Goal: Information Seeking & Learning: Find specific fact

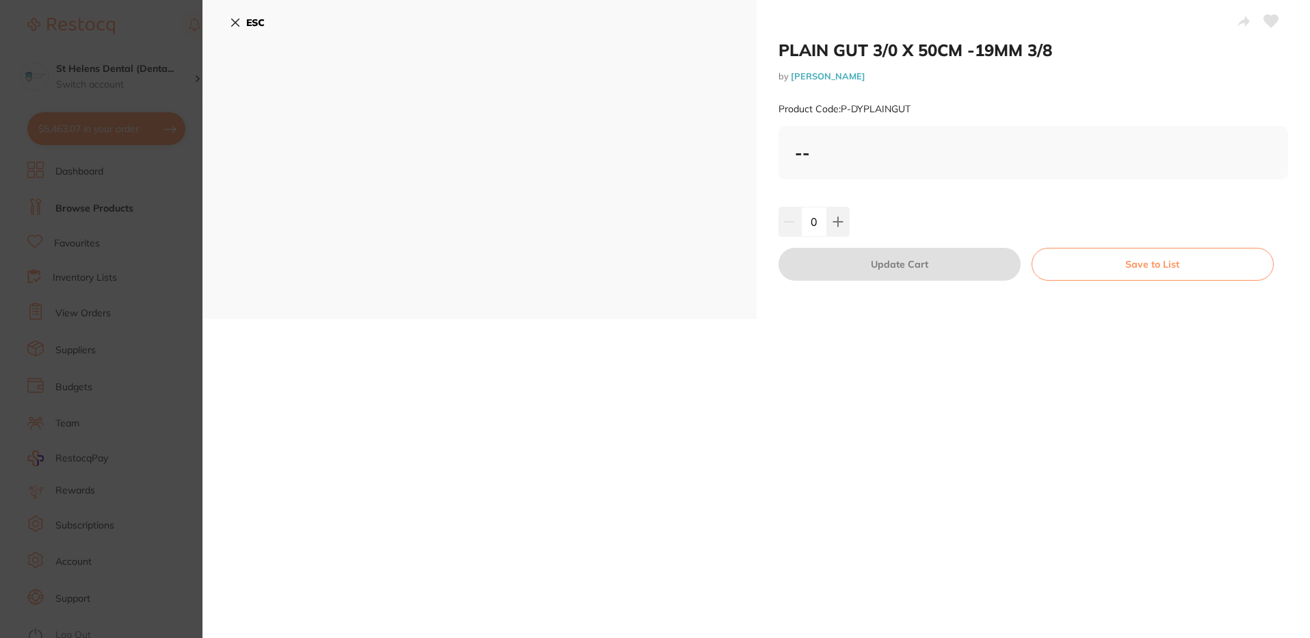
click at [894, 105] on small "Product Code: P-DYPLAINGUT" at bounding box center [845, 109] width 132 height 12
copy small "DYPLAINGUT"
click at [233, 27] on icon at bounding box center [235, 22] width 11 height 11
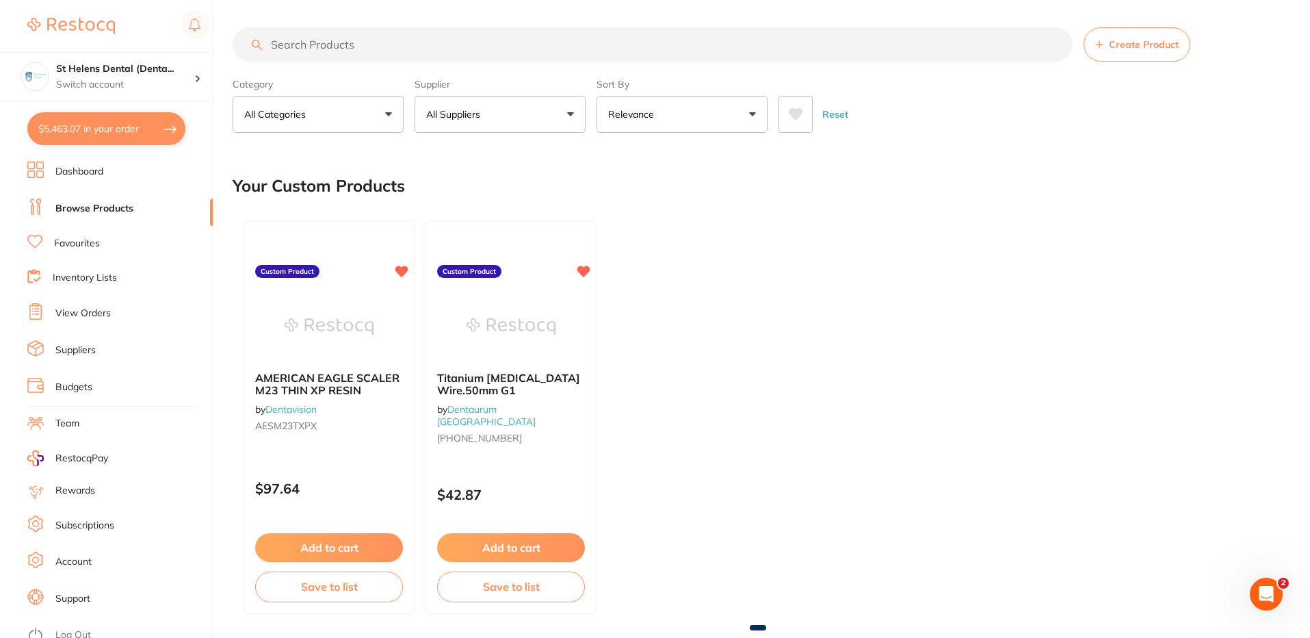
click at [341, 48] on input "search" at bounding box center [653, 44] width 840 height 34
paste input "DYPLAINGUT"
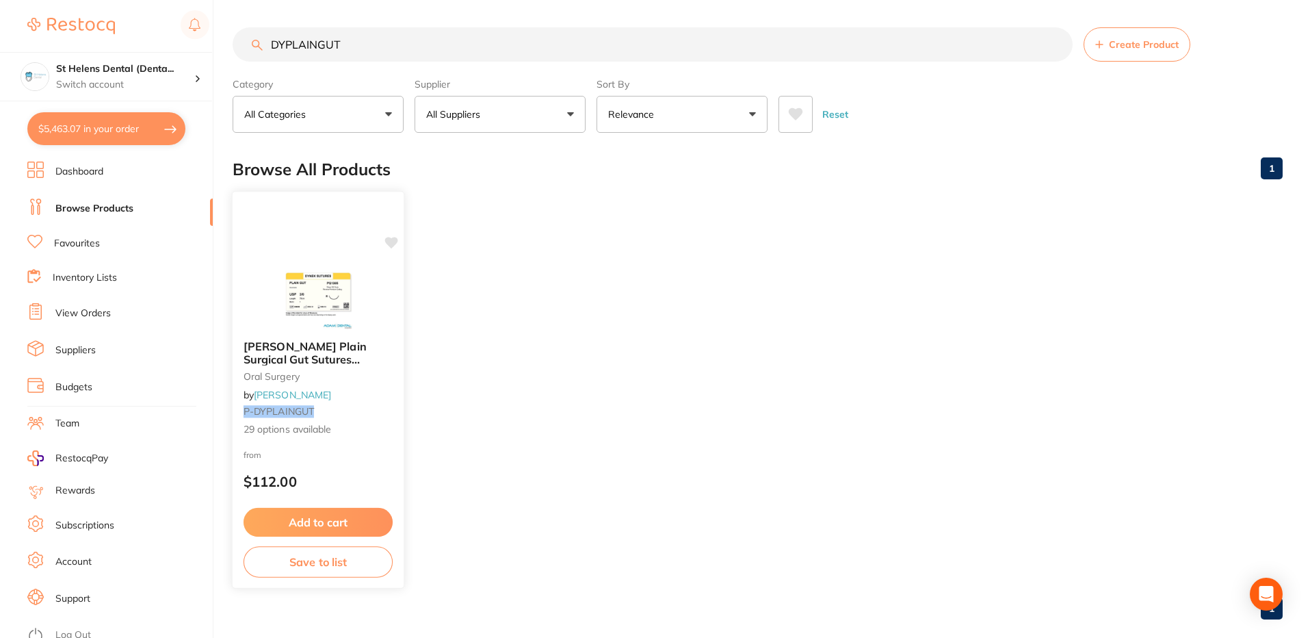
type input "DYPLAINGUT"
click at [357, 424] on span "29 options available" at bounding box center [318, 429] width 149 height 14
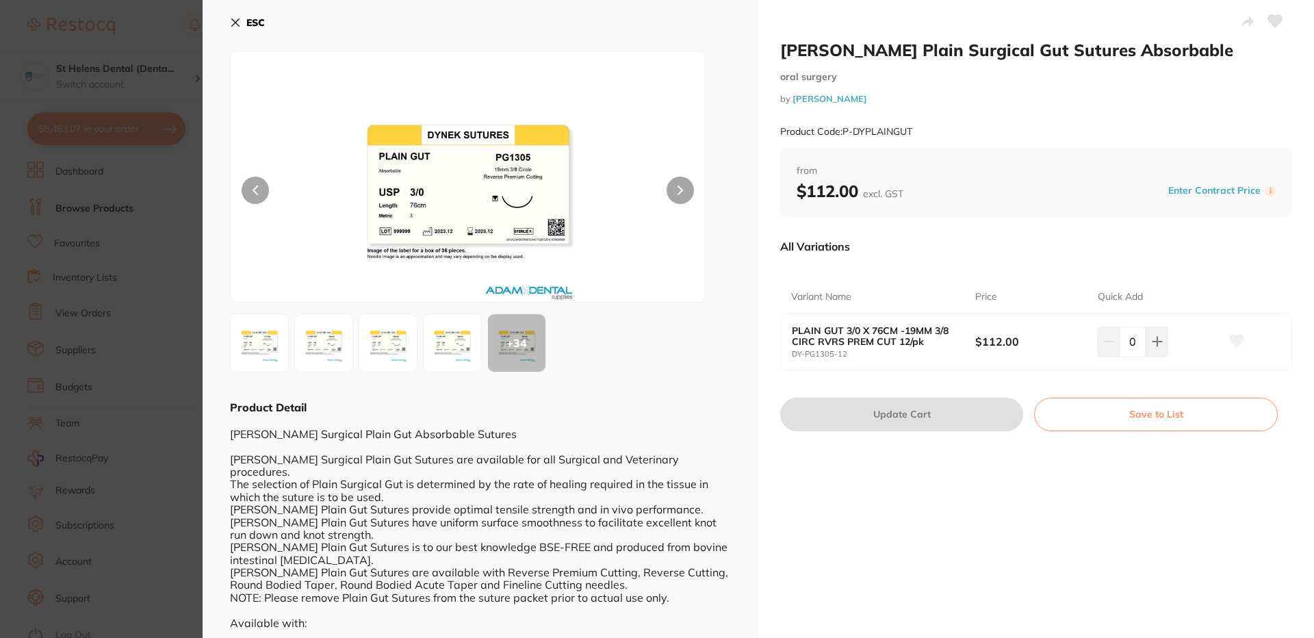
click at [828, 357] on small "DY-PG1305-12" at bounding box center [883, 354] width 183 height 9
click at [816, 352] on small "DY-PG1305-12" at bounding box center [883, 354] width 183 height 9
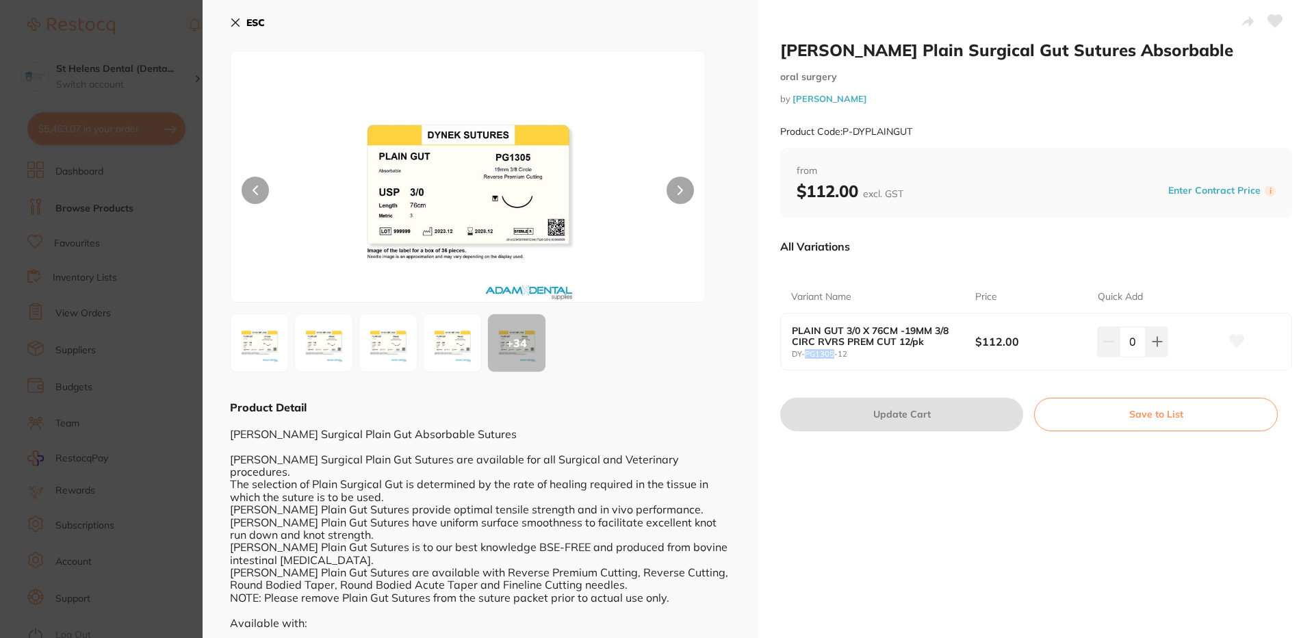
click at [816, 352] on small "DY-PG1305-12" at bounding box center [883, 354] width 183 height 9
copy small "DY-PG1305-12"
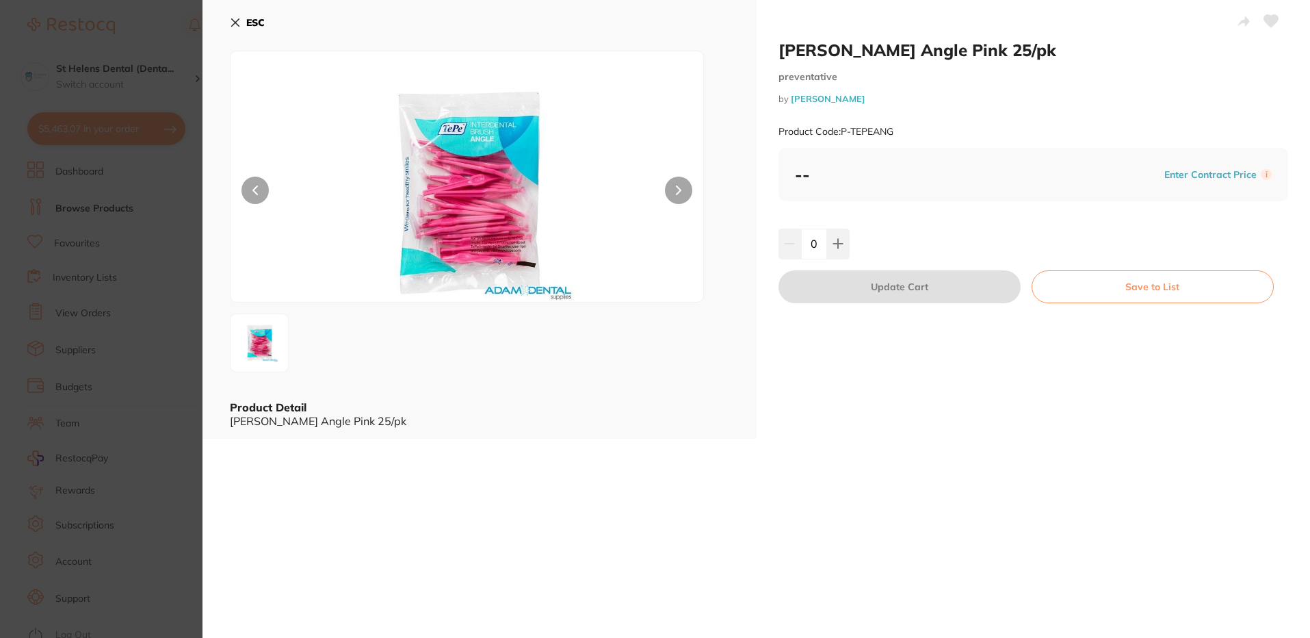
click at [881, 131] on small "Product Code: P-TEPEANG" at bounding box center [836, 132] width 115 height 12
copy small "TEPEANG"
click at [230, 21] on icon at bounding box center [235, 22] width 11 height 11
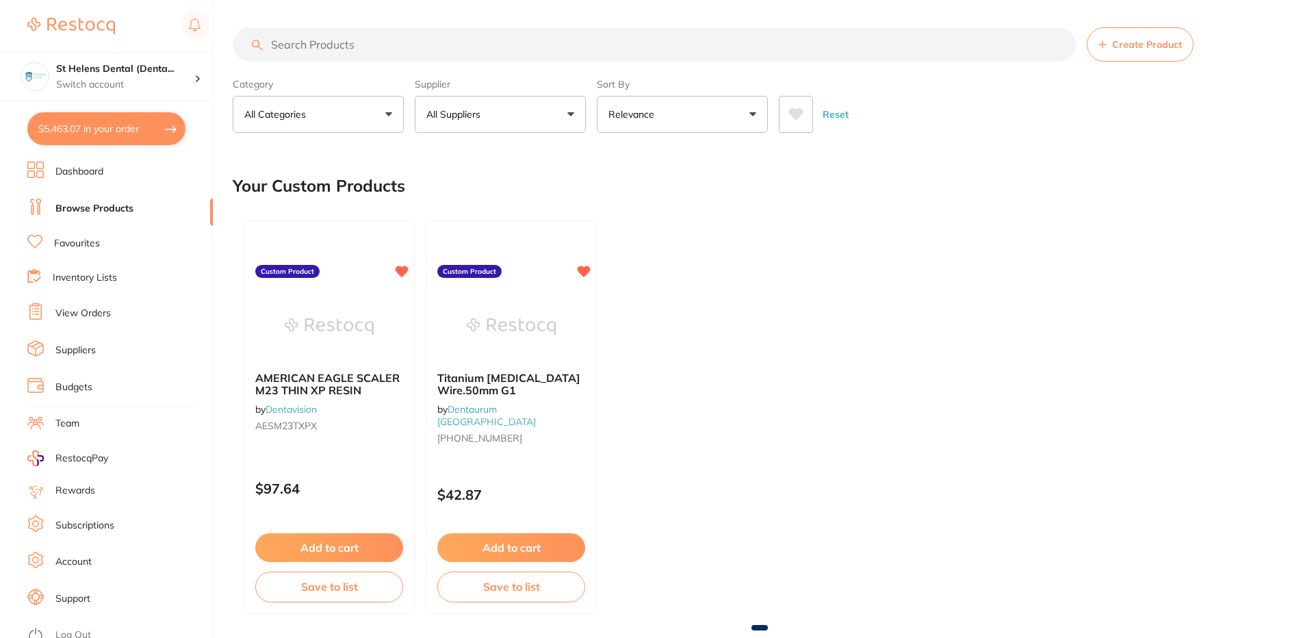
click at [237, 27] on input "search" at bounding box center [654, 44] width 843 height 34
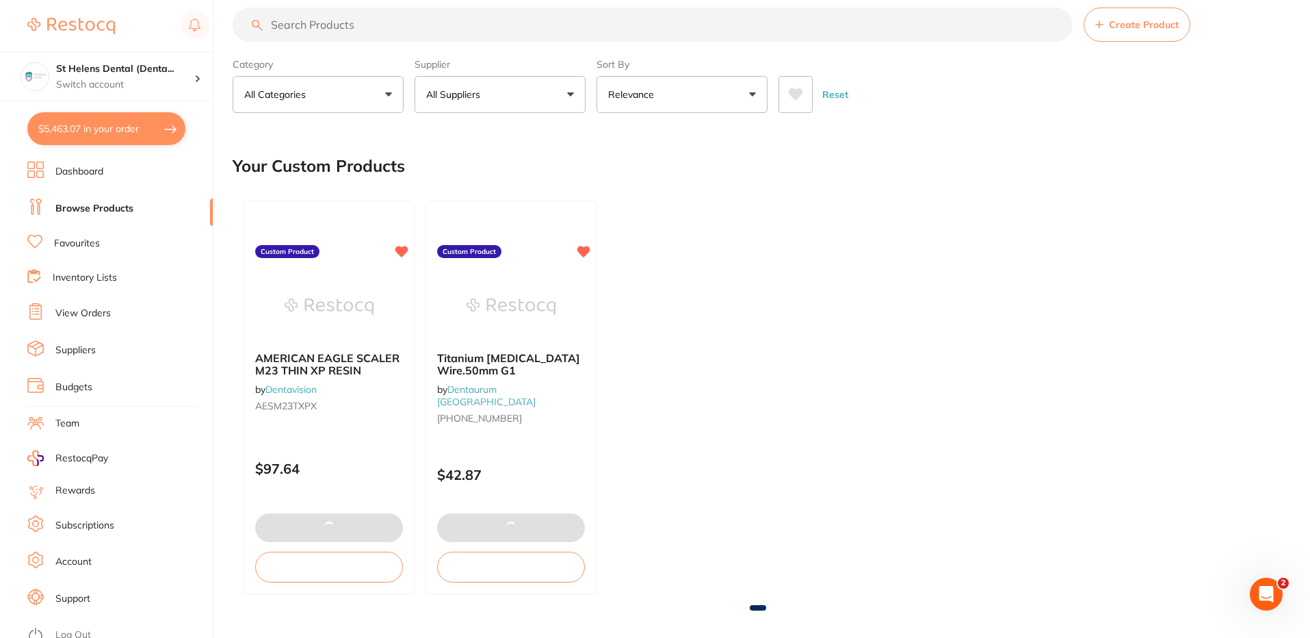
paste input "TEPEANG"
click at [298, 30] on input "TEPEANG" at bounding box center [653, 25] width 840 height 34
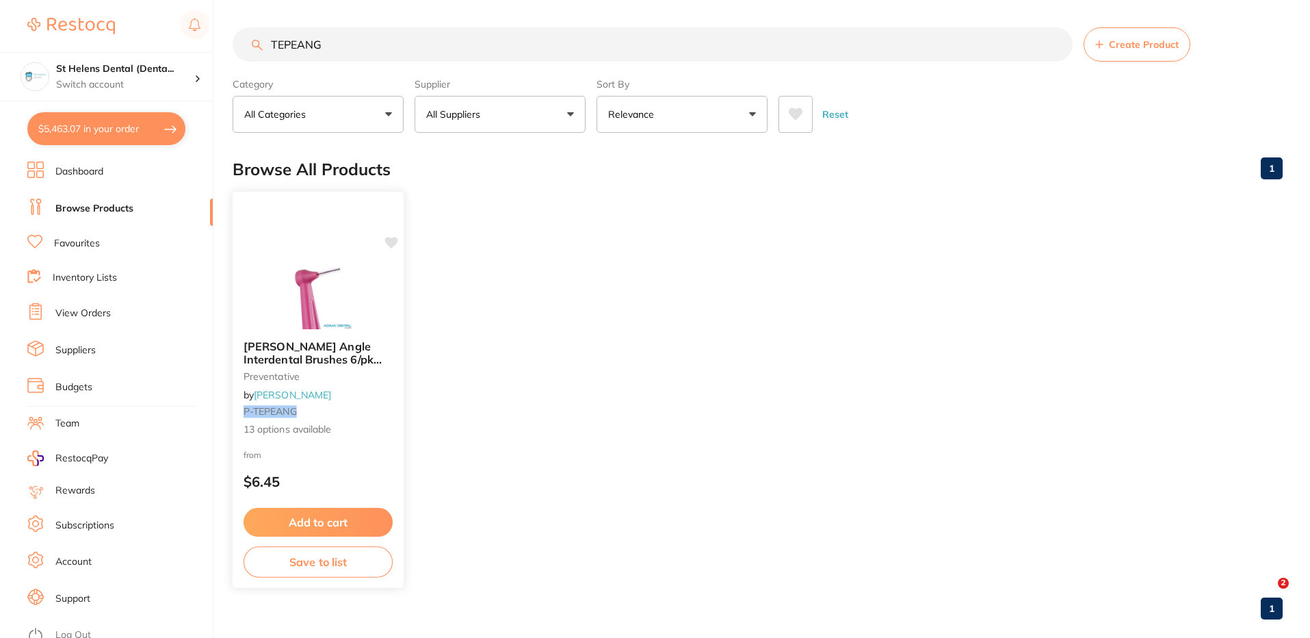
type input "TEPEANG"
click at [333, 428] on span "13 options available" at bounding box center [318, 429] width 149 height 14
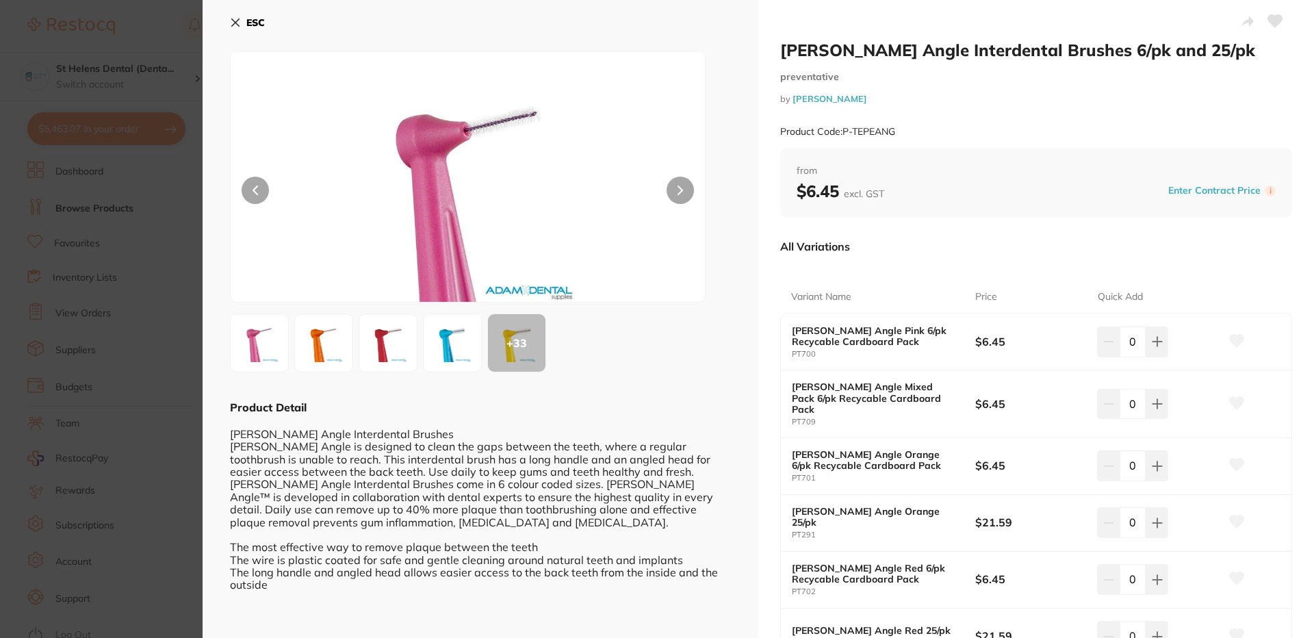
click at [874, 129] on small "Product Code: P-TEPEANG" at bounding box center [837, 132] width 115 height 12
click at [799, 355] on small "PT700" at bounding box center [883, 354] width 183 height 9
copy small "PT700"
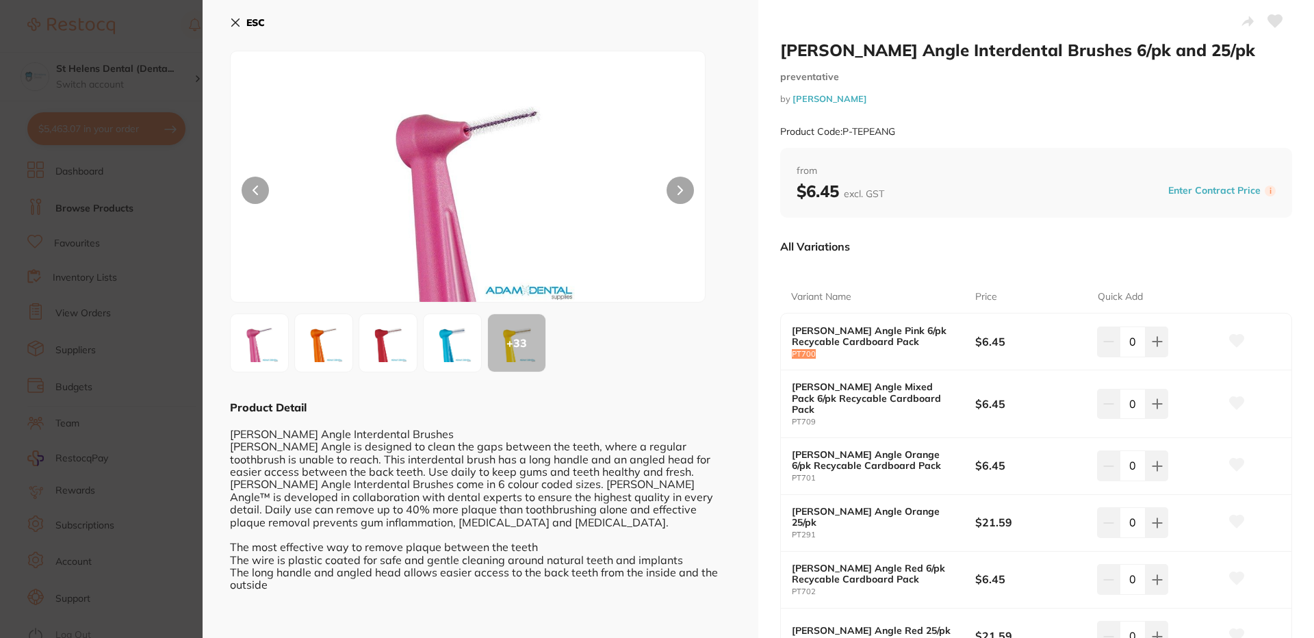
scroll to position [427, 0]
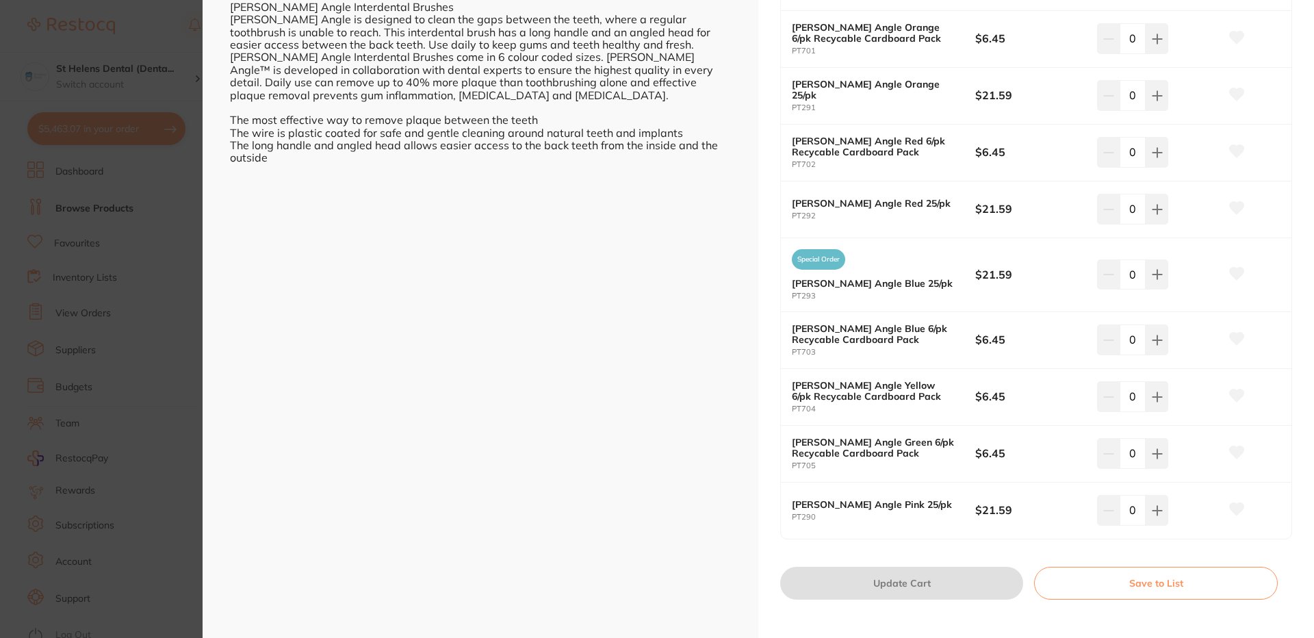
click at [805, 292] on small "PT293" at bounding box center [883, 296] width 183 height 9
copy small "PT293"
